Goal: Find specific page/section: Find specific page/section

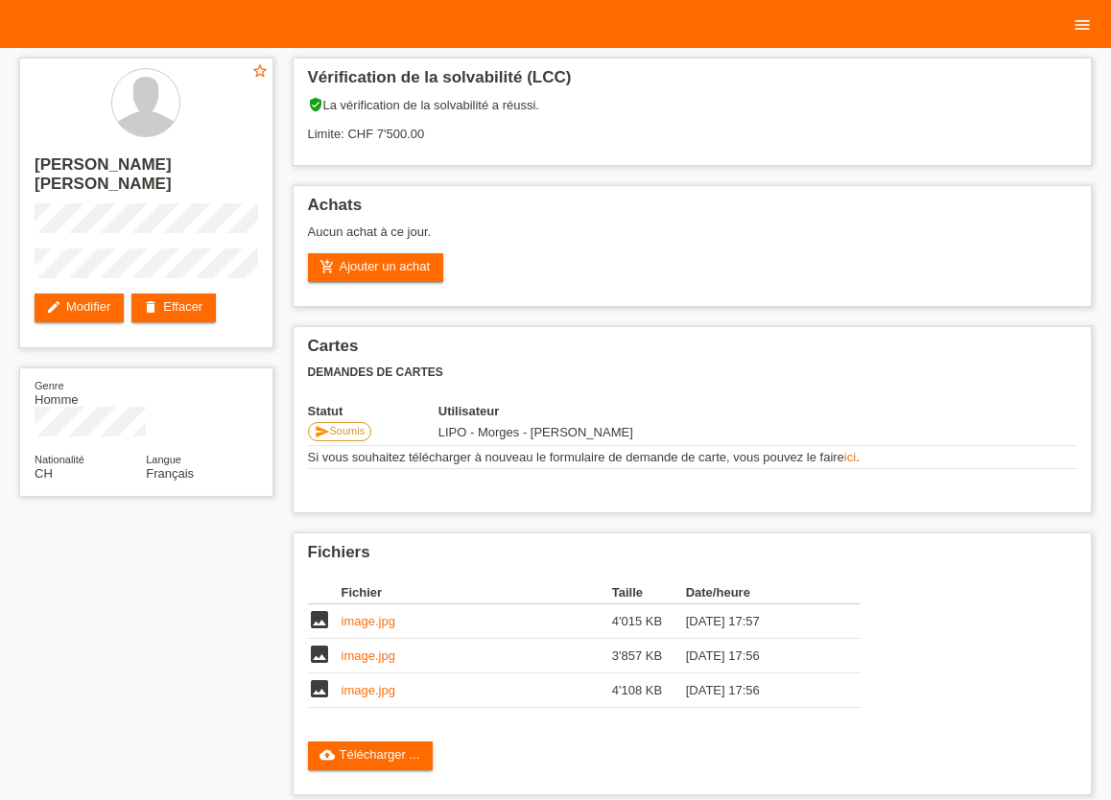
click at [1081, 29] on icon "menu" at bounding box center [1081, 24] width 19 height 19
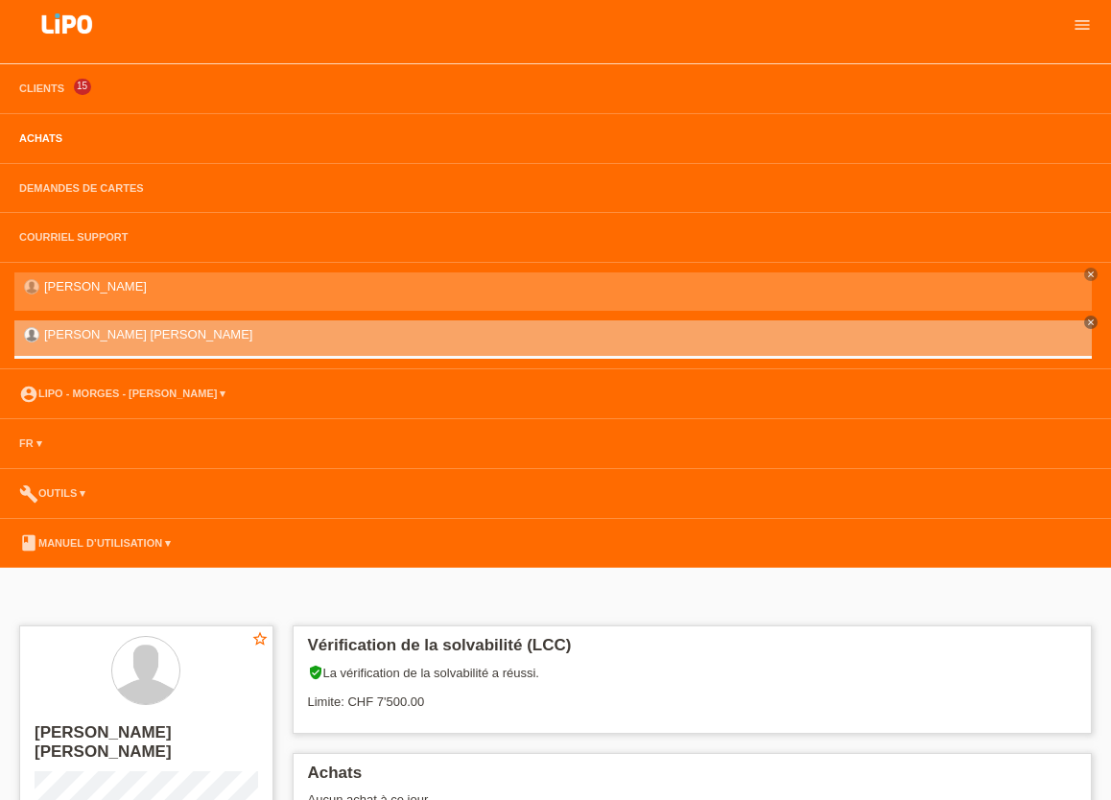
click at [42, 143] on link "Achats" at bounding box center [41, 138] width 62 height 12
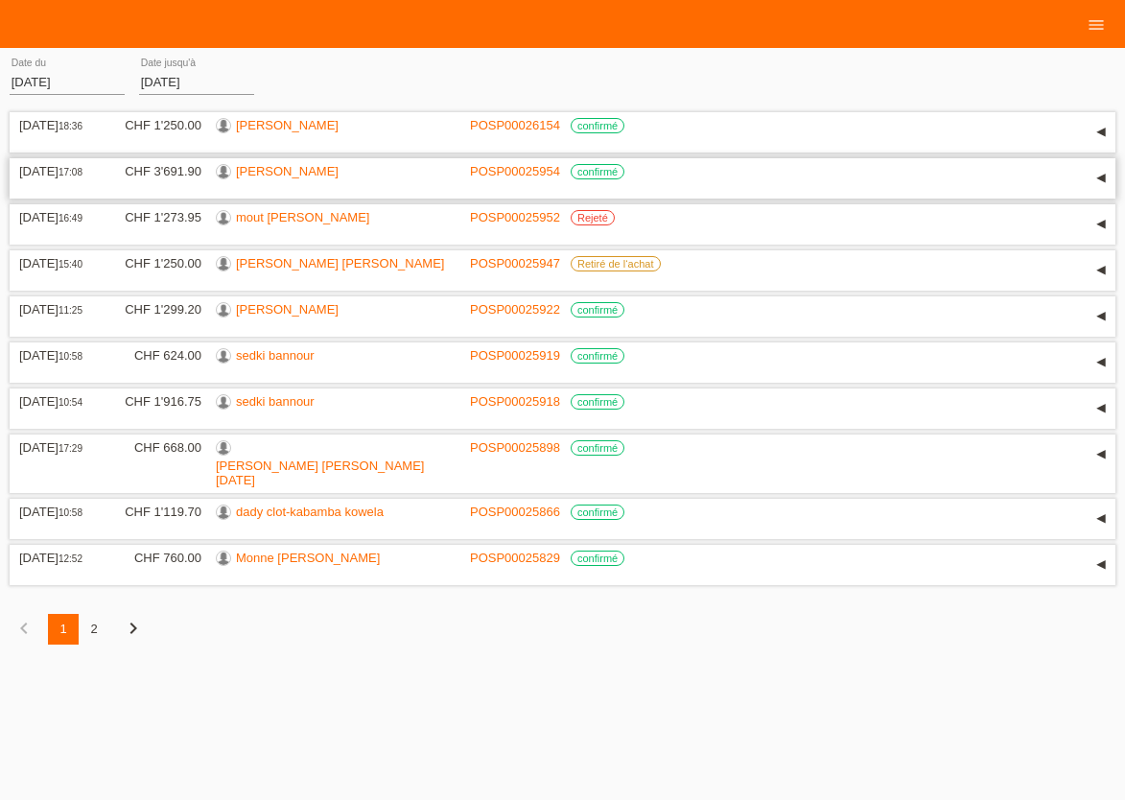
click at [276, 175] on link "[PERSON_NAME]" at bounding box center [287, 171] width 103 height 14
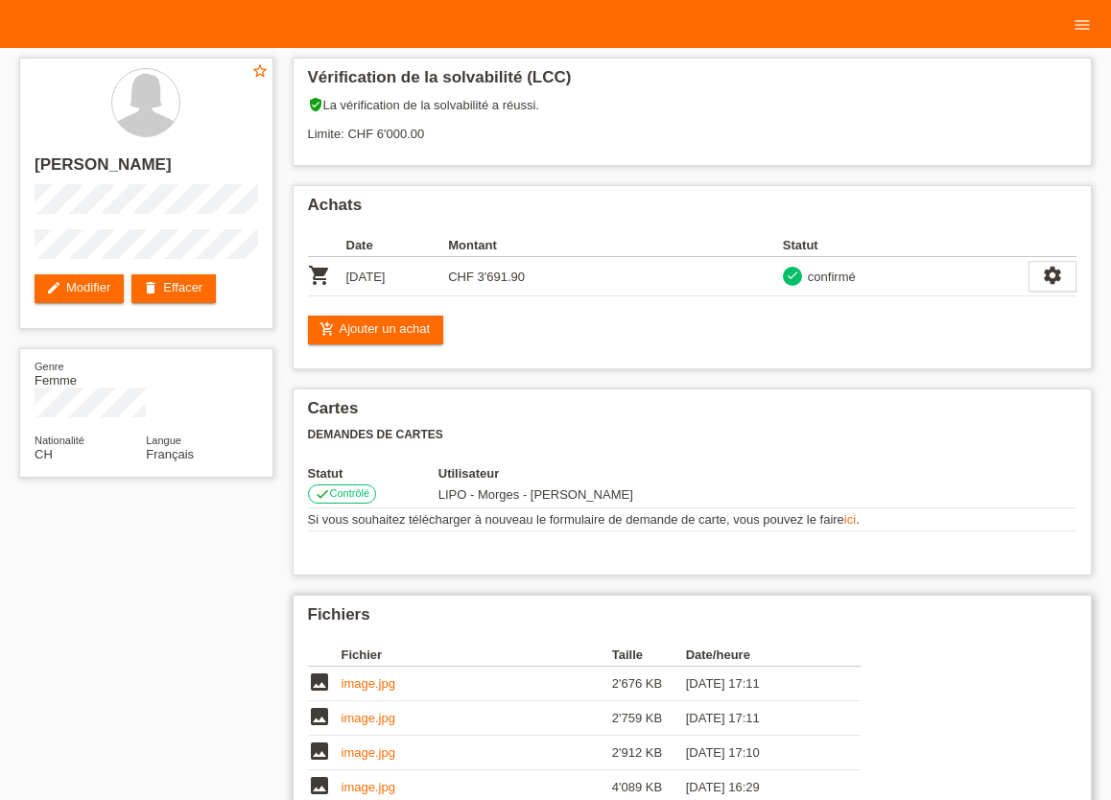
click at [368, 690] on link "image.jpg" at bounding box center [368, 683] width 54 height 14
click at [1088, 23] on icon "menu" at bounding box center [1081, 24] width 19 height 19
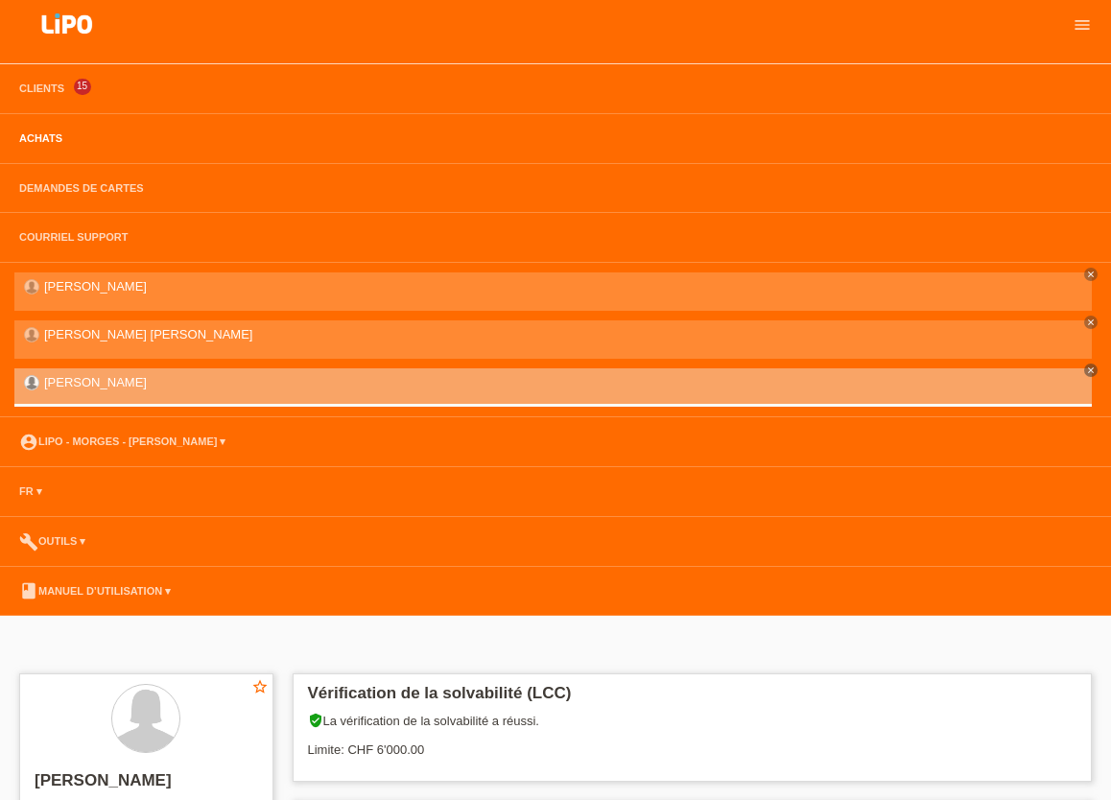
click at [52, 138] on link "Achats" at bounding box center [41, 138] width 62 height 12
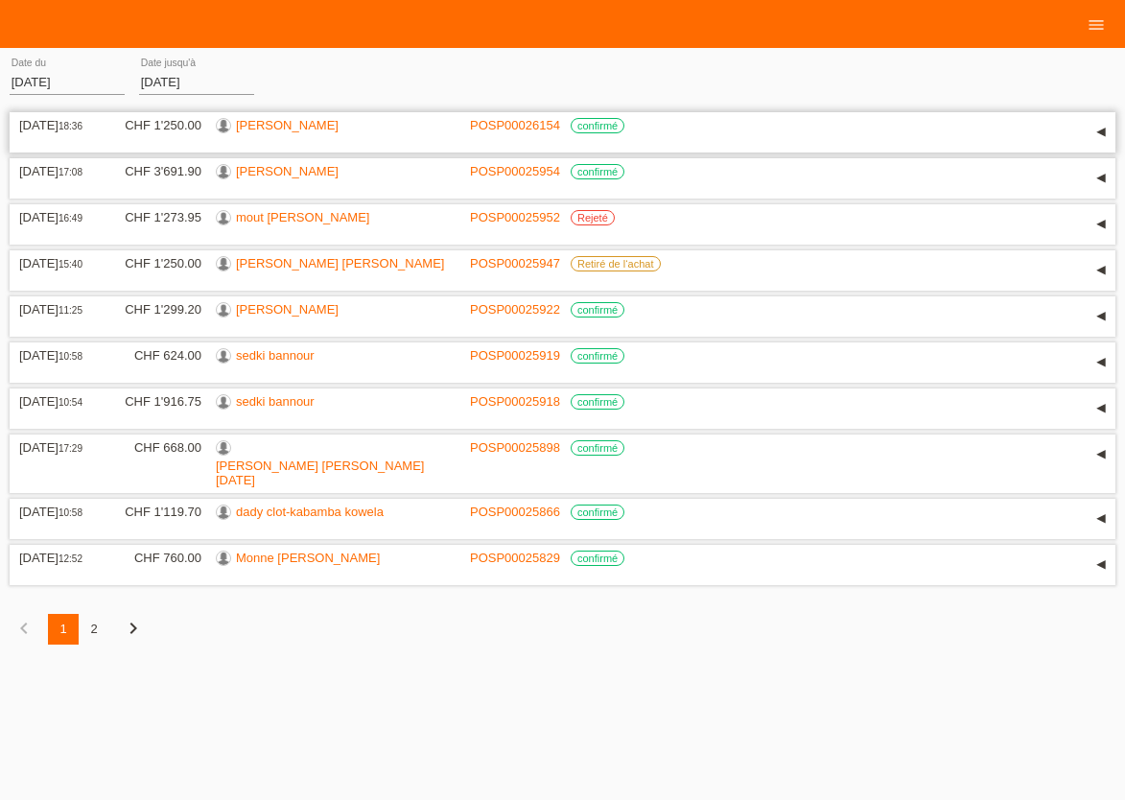
click at [277, 122] on link "SOPHIE ELISA GUEZENNEC" at bounding box center [287, 125] width 103 height 14
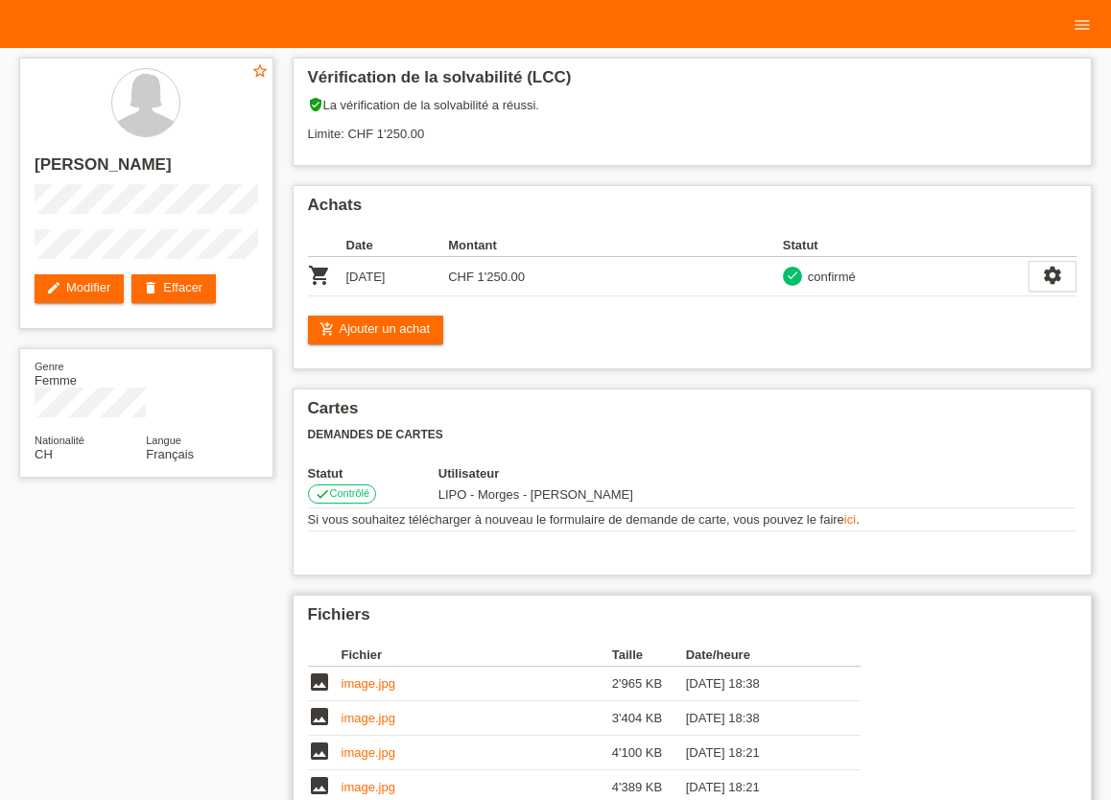
click at [380, 690] on link "image.jpg" at bounding box center [368, 683] width 54 height 14
click at [1082, 22] on icon "menu" at bounding box center [1081, 24] width 19 height 19
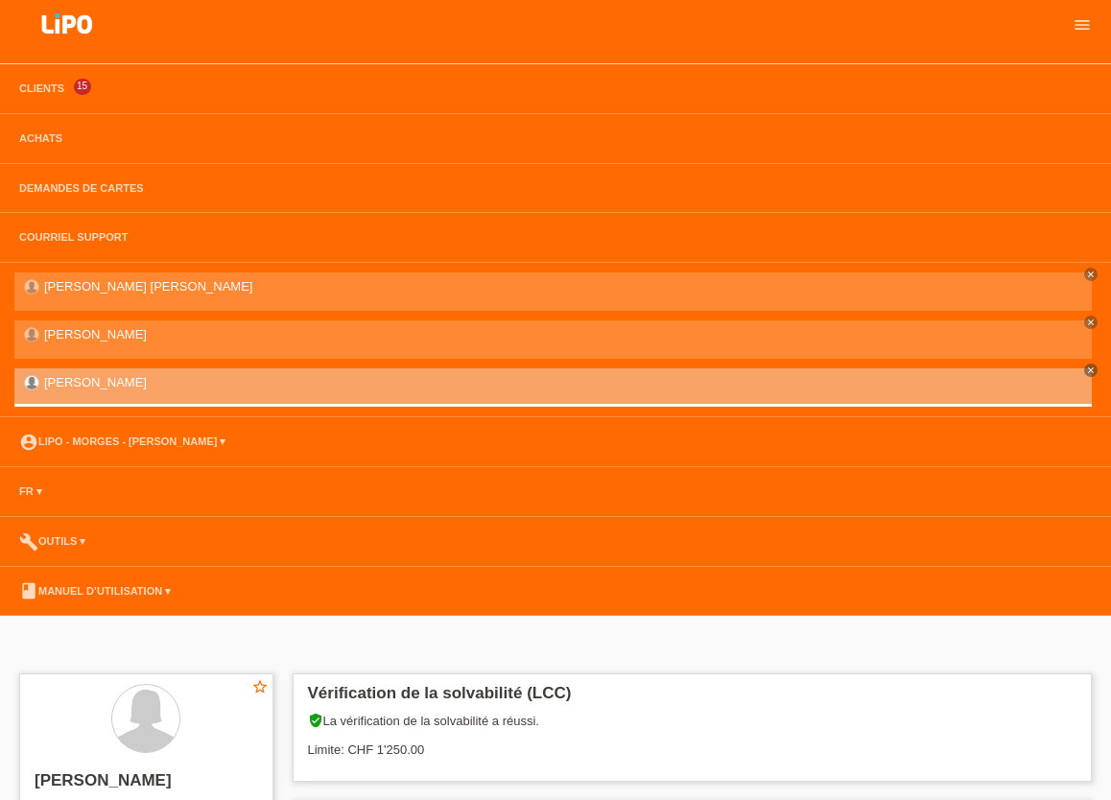
click at [36, 132] on li "Achats" at bounding box center [555, 139] width 1111 height 50
click at [311, 249] on li "Courriel Support" at bounding box center [555, 238] width 1111 height 50
click at [230, 534] on li "build Outils ▾" at bounding box center [555, 542] width 1111 height 50
click at [402, 588] on li "book Manuel d’utilisation ▾" at bounding box center [555, 592] width 1111 height 50
click at [40, 142] on link "Achats" at bounding box center [41, 138] width 62 height 12
